Goal: Information Seeking & Learning: Learn about a topic

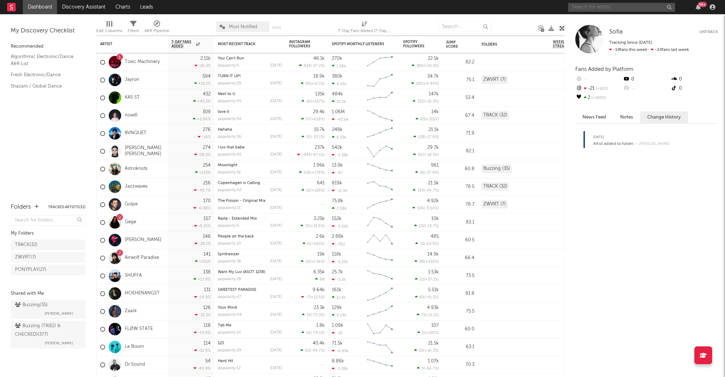
click at [594, 10] on input "text" at bounding box center [621, 7] width 107 height 9
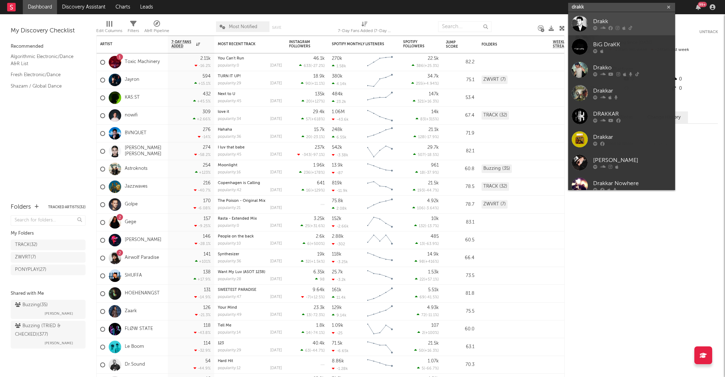
type input "drakk"
click at [643, 19] on div "Drakk" at bounding box center [632, 21] width 78 height 9
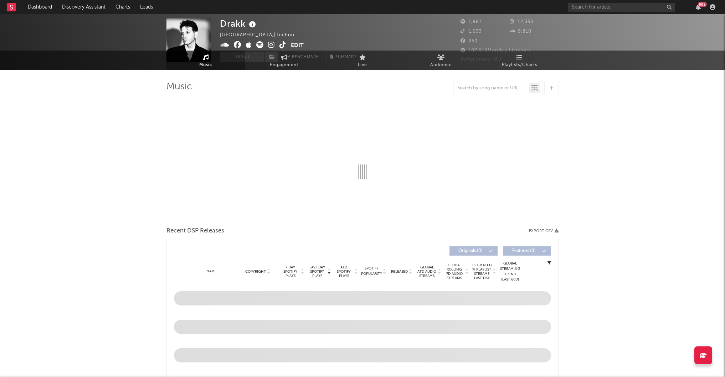
select select "1w"
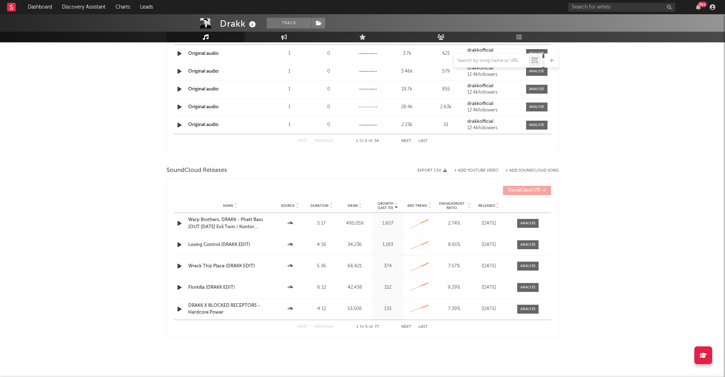
scroll to position [541, 0]
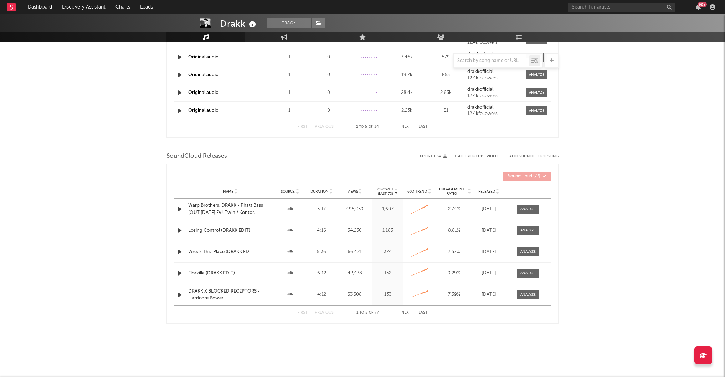
click at [404, 312] on button "Next" at bounding box center [406, 313] width 10 height 4
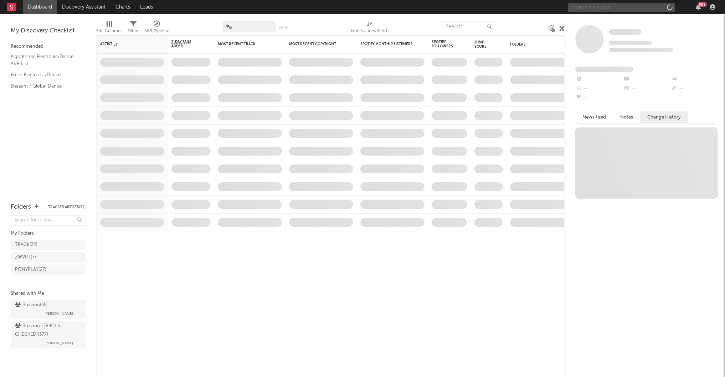
click at [600, 7] on input "text" at bounding box center [621, 7] width 107 height 9
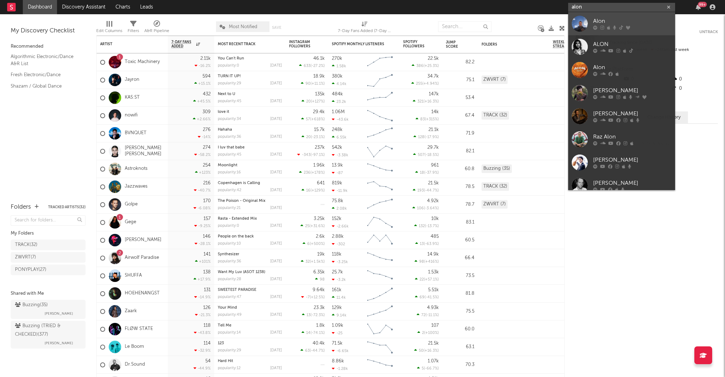
type input "alon"
click at [612, 19] on div "Alon" at bounding box center [632, 21] width 78 height 9
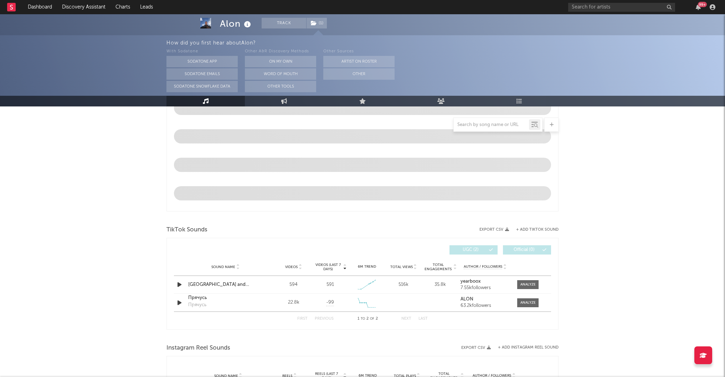
select select "6m"
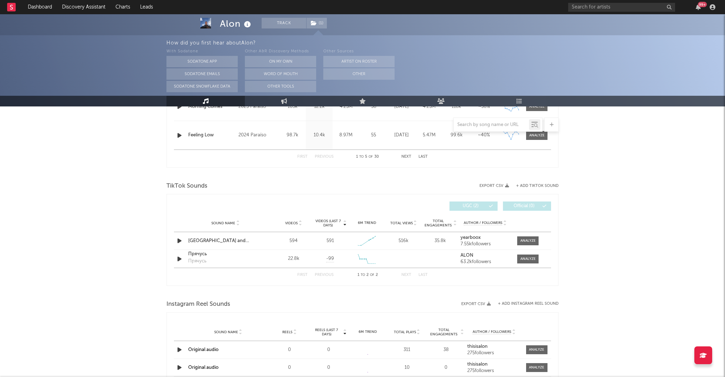
scroll to position [422, 0]
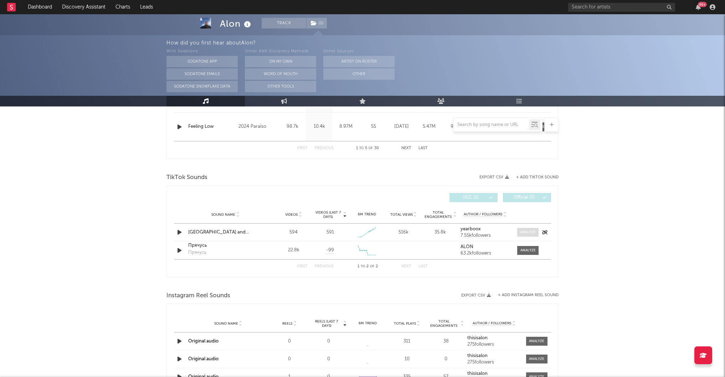
click at [531, 233] on div at bounding box center [527, 232] width 15 height 5
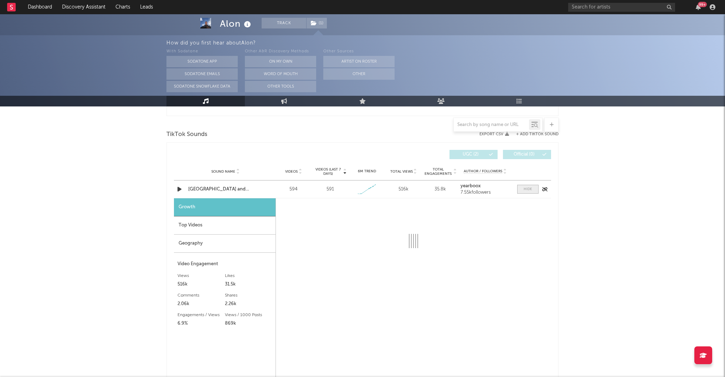
select select "1w"
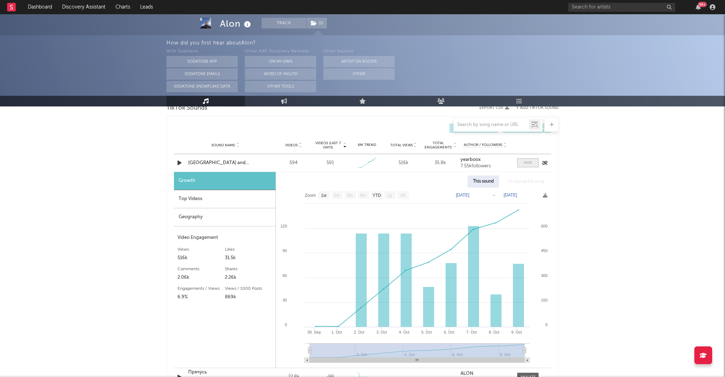
scroll to position [492, 0]
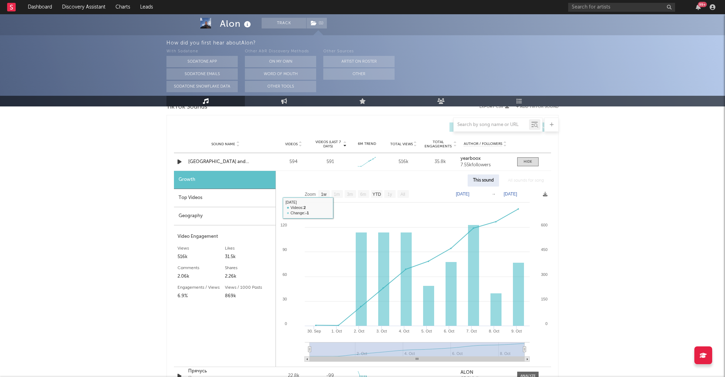
click at [229, 195] on div "Top Videos" at bounding box center [225, 198] width 102 height 18
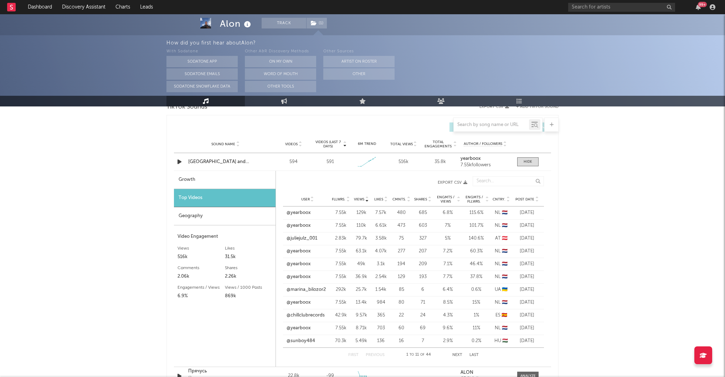
click at [360, 197] on span "Views" at bounding box center [359, 199] width 10 height 4
click at [309, 290] on link "@marina_bilozor2" at bounding box center [305, 289] width 39 height 7
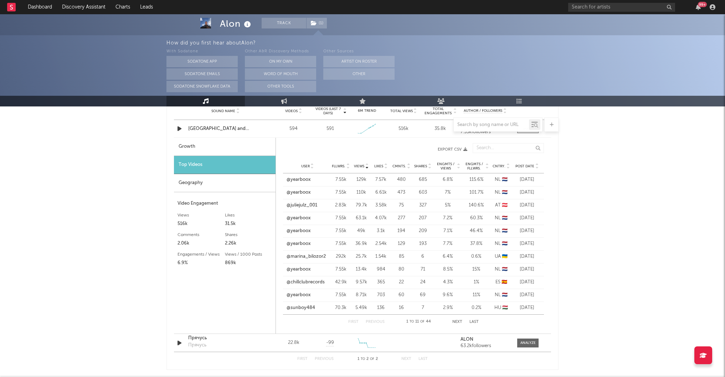
scroll to position [526, 0]
click at [319, 284] on link "@chillclubrecords" at bounding box center [305, 281] width 38 height 7
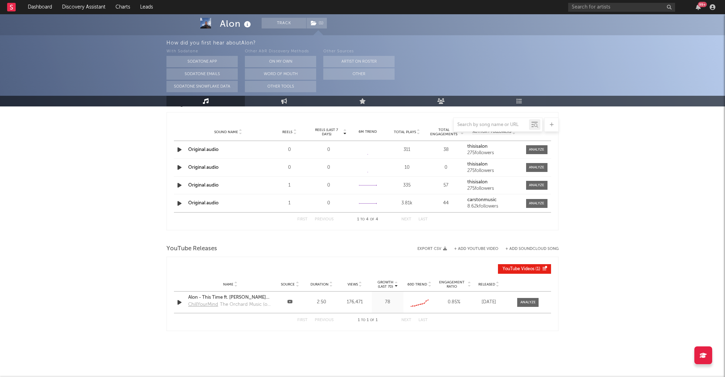
scroll to position [817, 0]
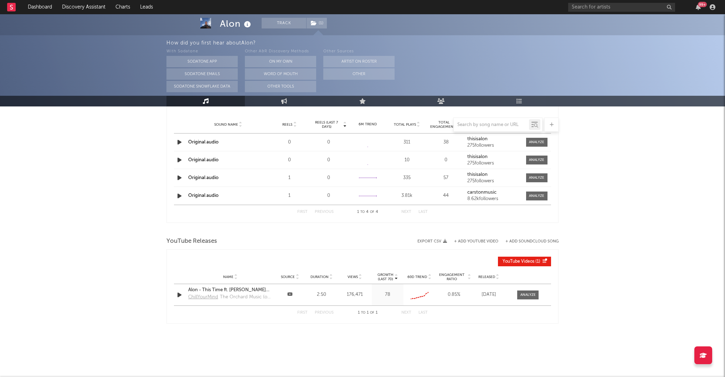
click at [176, 198] on icon "button" at bounding box center [179, 196] width 7 height 9
click at [178, 197] on icon "button" at bounding box center [179, 196] width 7 height 9
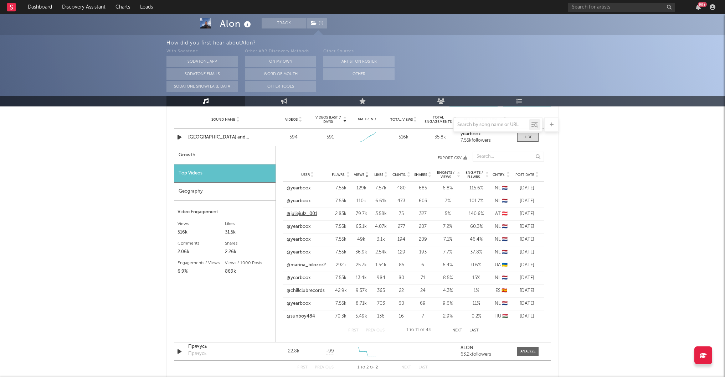
scroll to position [519, 0]
